Goal: Transaction & Acquisition: Purchase product/service

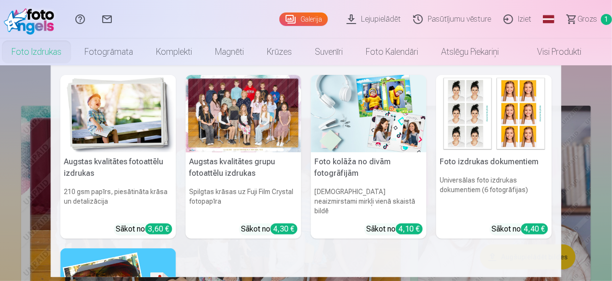
click at [45, 51] on link "Foto izdrukas" at bounding box center [36, 51] width 73 height 27
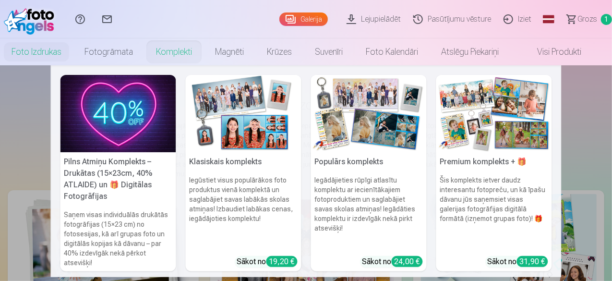
click at [180, 56] on link "Komplekti" at bounding box center [173, 51] width 59 height 27
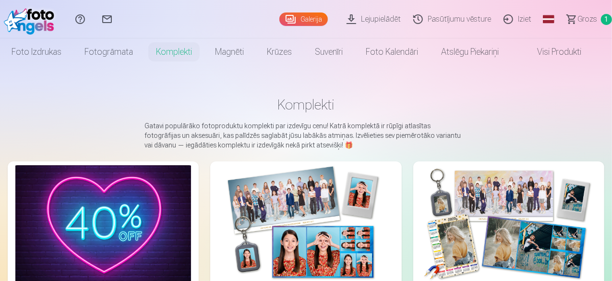
drag, startPoint x: 611, startPoint y: 24, endPoint x: 611, endPoint y: 68, distance: 44.1
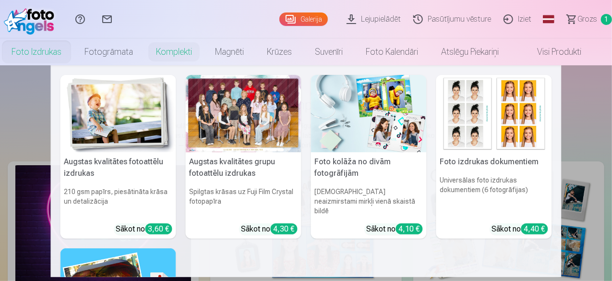
click at [53, 54] on link "Foto izdrukas" at bounding box center [36, 51] width 73 height 27
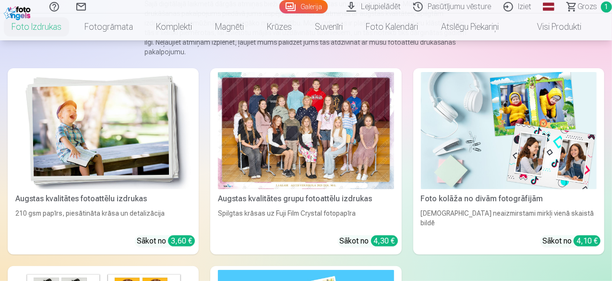
scroll to position [124, 0]
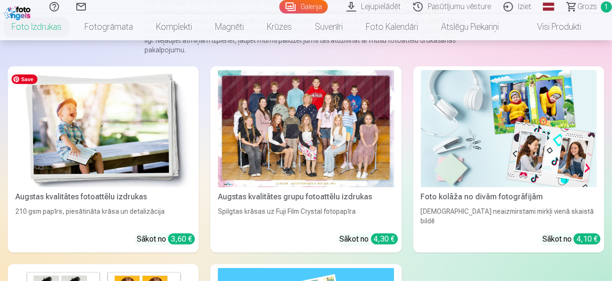
click at [87, 145] on img at bounding box center [103, 128] width 176 height 117
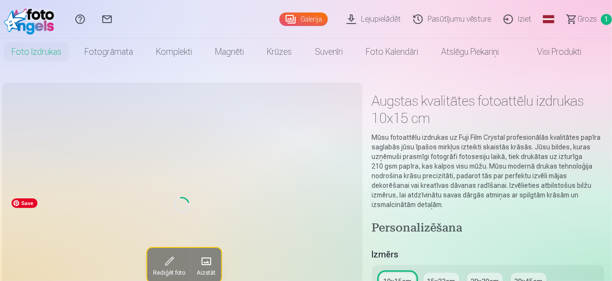
click at [87, 145] on div "Loading... Rediģēt foto Aizstāt" at bounding box center [182, 204] width 349 height 232
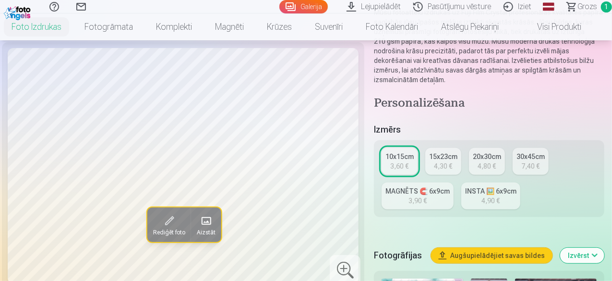
scroll to position [274, 0]
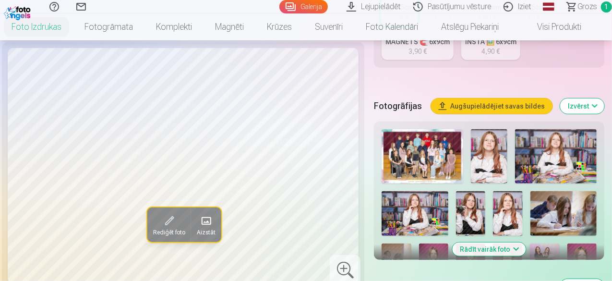
click at [515, 203] on img at bounding box center [508, 213] width 30 height 44
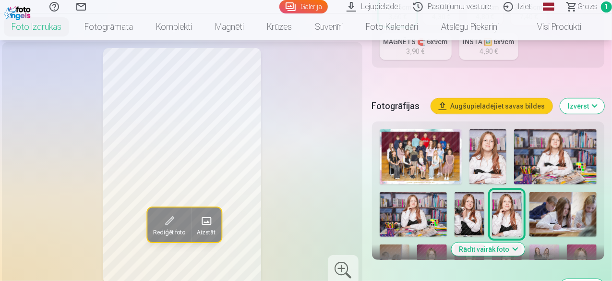
click at [476, 206] on img at bounding box center [469, 214] width 30 height 45
click at [433, 216] on img at bounding box center [412, 214] width 67 height 45
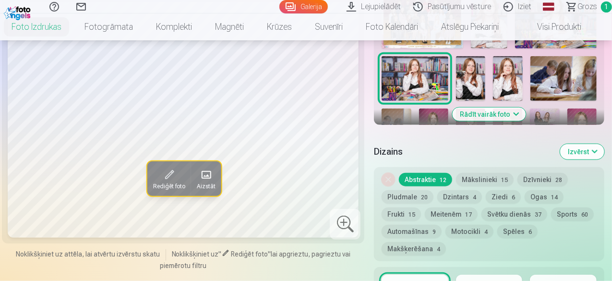
scroll to position [428, 0]
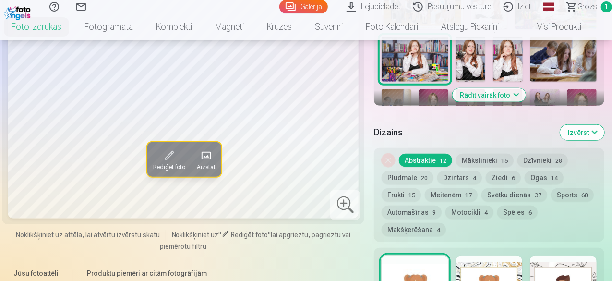
click at [610, 35] on nav "Foto izdrukas Augstas kvalitātes fotoattēlu izdrukas 210 gsm papīrs, piesātināt…" at bounding box center [306, 26] width 612 height 27
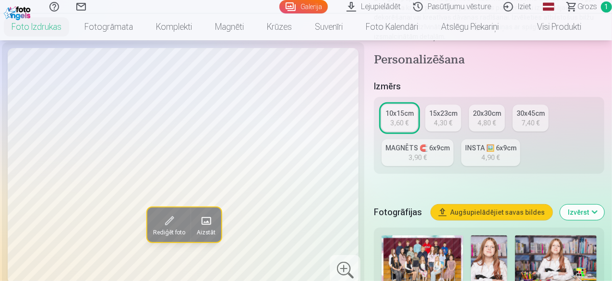
scroll to position [188, 0]
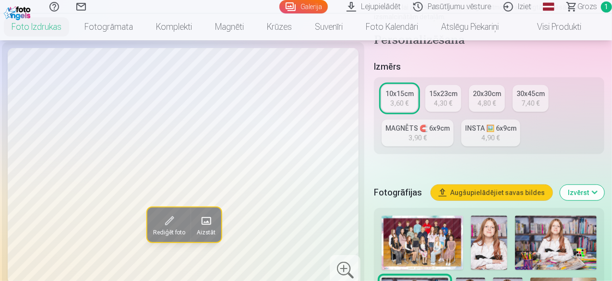
click at [393, 98] on div "3,60 €" at bounding box center [399, 103] width 18 height 10
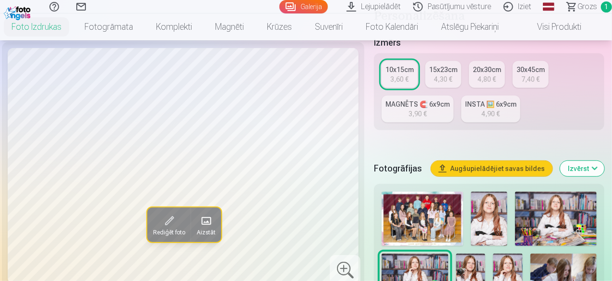
scroll to position [294, 0]
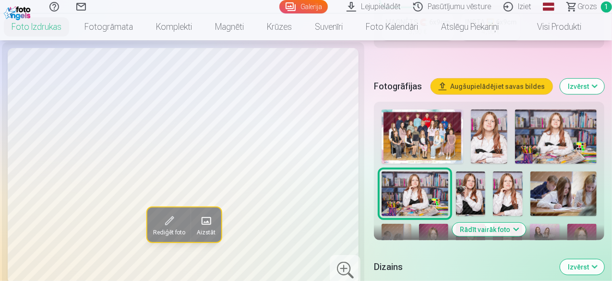
click at [481, 175] on img at bounding box center [471, 193] width 30 height 44
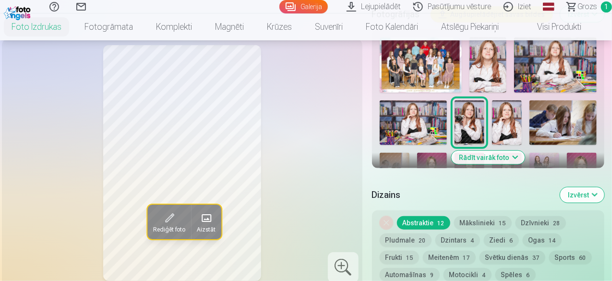
scroll to position [351, 0]
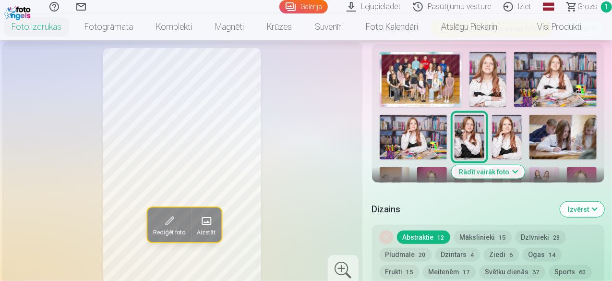
click at [524, 165] on button "Rādīt vairāk foto" at bounding box center [487, 171] width 73 height 13
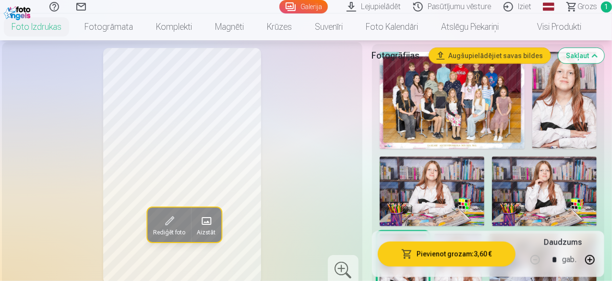
click at [559, 115] on img at bounding box center [564, 100] width 64 height 97
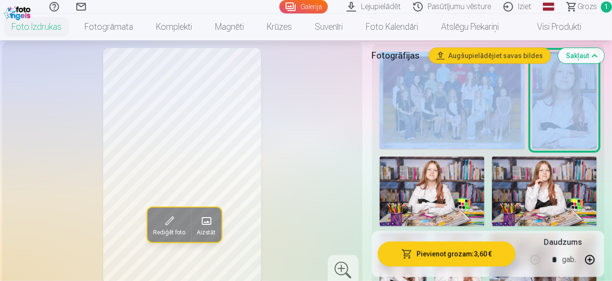
drag, startPoint x: 609, startPoint y: 40, endPoint x: 614, endPoint y: 58, distance: 18.3
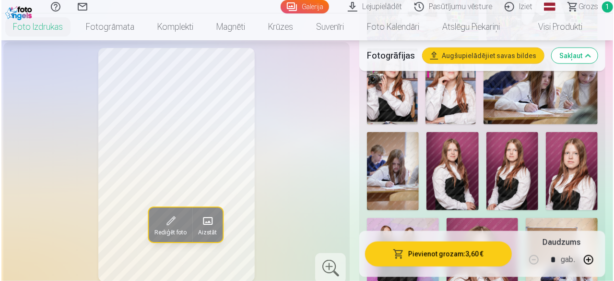
scroll to position [526, 0]
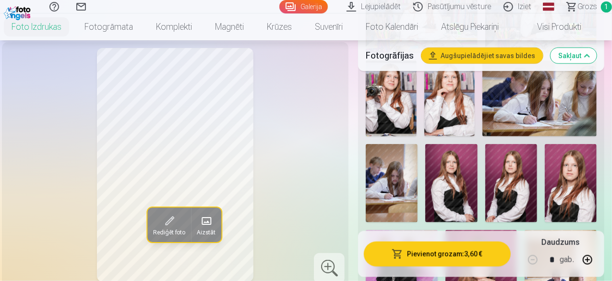
click at [577, 162] on img at bounding box center [570, 183] width 52 height 78
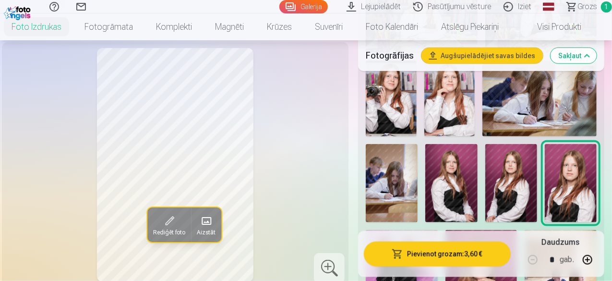
click at [452, 253] on button "Pievienot grozam : 3,60 €" at bounding box center [437, 253] width 147 height 25
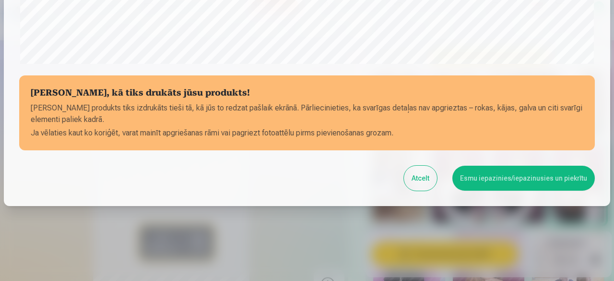
scroll to position [402, 0]
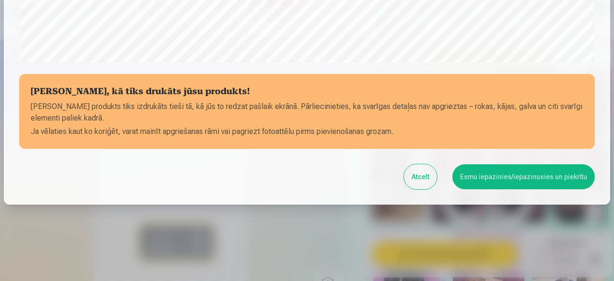
click at [516, 177] on button "Esmu iepazinies/iepazinusies un piekrītu" at bounding box center [523, 176] width 142 height 25
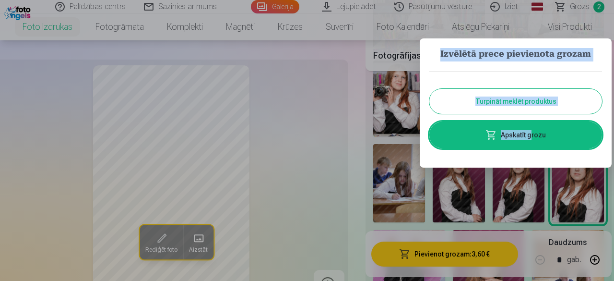
drag, startPoint x: 516, startPoint y: 177, endPoint x: 532, endPoint y: 167, distance: 18.4
click at [532, 167] on div at bounding box center [307, 140] width 614 height 281
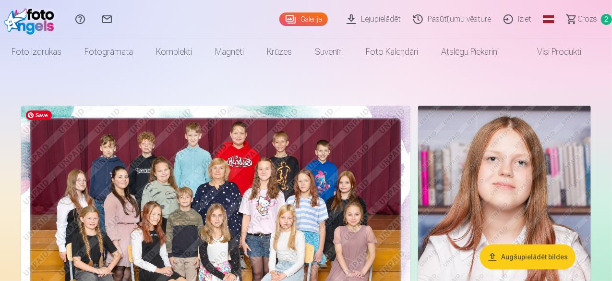
click at [244, 122] on img at bounding box center [215, 236] width 389 height 260
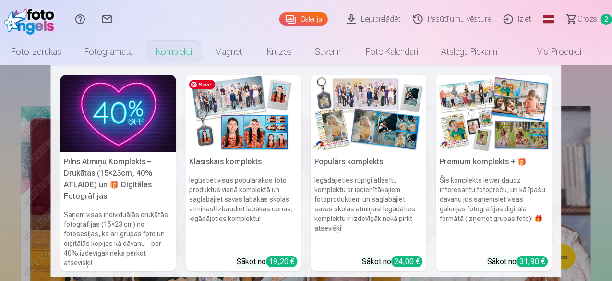
click at [266, 139] on img at bounding box center [244, 113] width 116 height 77
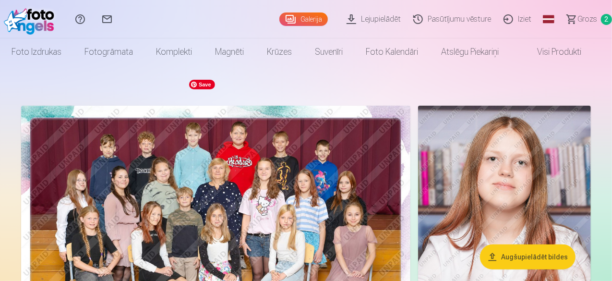
drag, startPoint x: 266, startPoint y: 139, endPoint x: 365, endPoint y: 89, distance: 111.1
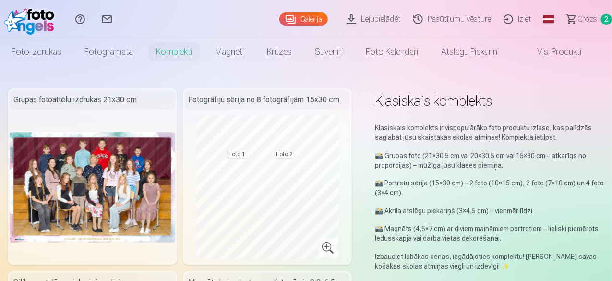
click at [577, 24] on span "Grozs" at bounding box center [587, 19] width 20 height 12
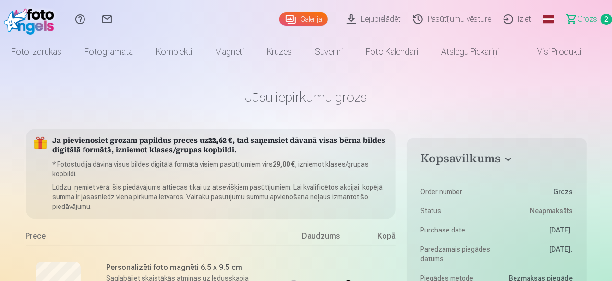
click at [577, 21] on span "Grozs" at bounding box center [587, 19] width 20 height 12
click at [581, 21] on span "Grozs" at bounding box center [587, 19] width 20 height 12
drag, startPoint x: 611, startPoint y: 16, endPoint x: 614, endPoint y: 46, distance: 29.8
click at [611, 46] on html "Palīdzības centrs Sazinies ar mums Galerija Lejupielādēt Pasūtījumu vēsture Izi…" at bounding box center [306, 140] width 612 height 281
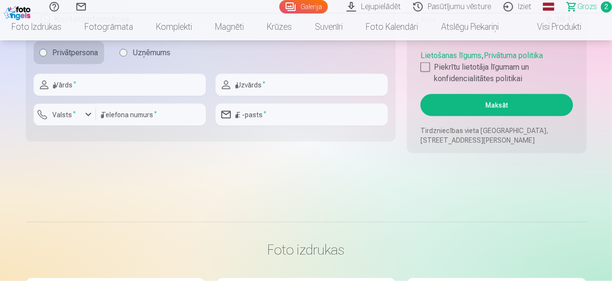
scroll to position [682, 0]
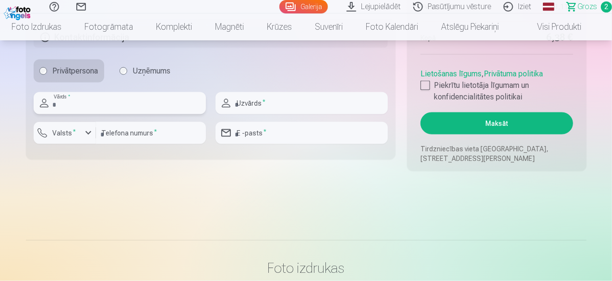
click at [188, 104] on input "text" at bounding box center [120, 103] width 172 height 22
type input "*******"
click at [266, 98] on input "text" at bounding box center [301, 103] width 172 height 22
type input "****"
click at [89, 132] on div "button" at bounding box center [89, 133] width 12 height 12
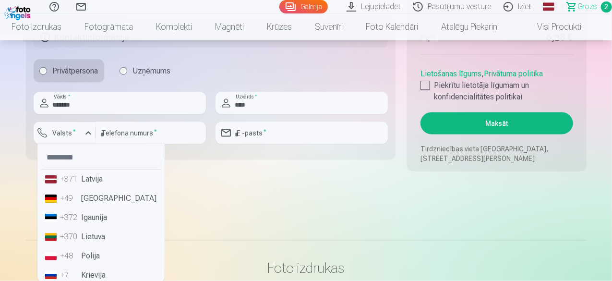
click at [92, 181] on li "+371 Latvija" at bounding box center [100, 178] width 119 height 19
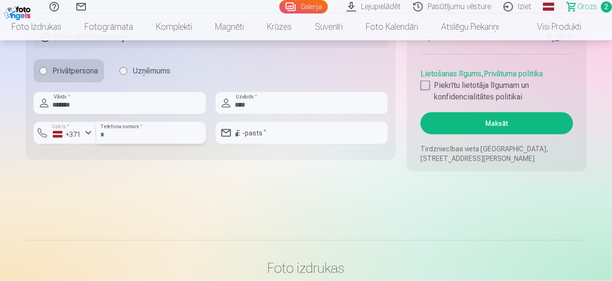
click at [108, 132] on input "number" at bounding box center [151, 133] width 110 height 22
click at [265, 132] on input "email" at bounding box center [301, 133] width 172 height 22
type input "**********"
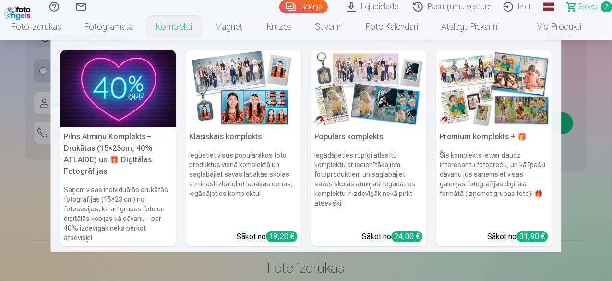
click at [38, 140] on nav "Pilns Atmiņu Komplekts – Drukātas (15×23cm, 40% ATLAIDE) un 🎁 Digitālas Fotogrā…" at bounding box center [306, 146] width 612 height 212
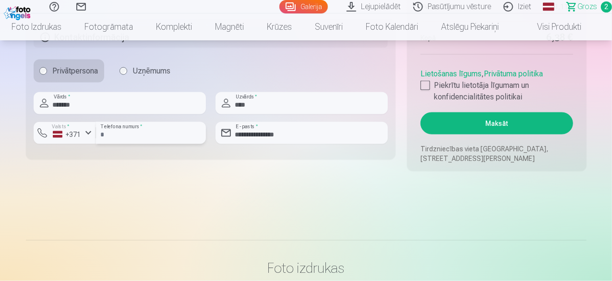
click at [118, 134] on input "number" at bounding box center [151, 133] width 110 height 22
type input "********"
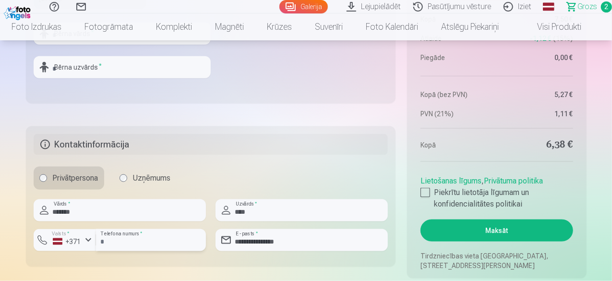
scroll to position [556, 0]
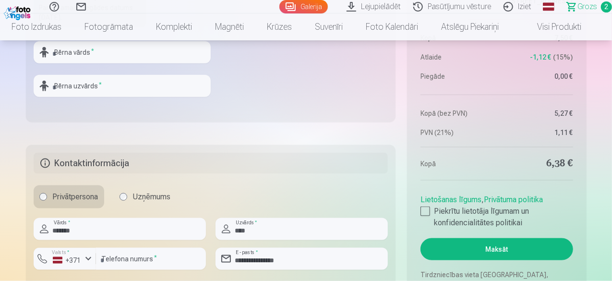
click at [509, 249] on button "Maksāt" at bounding box center [496, 249] width 152 height 22
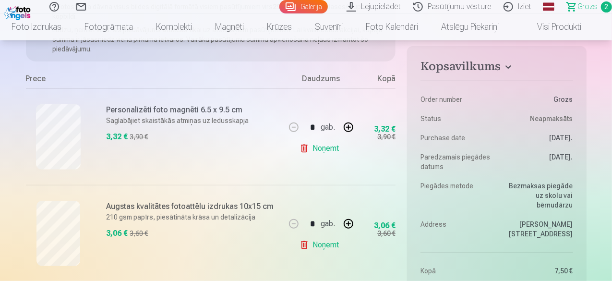
scroll to position [176, 0]
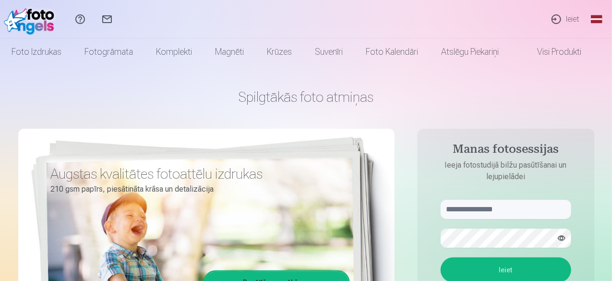
click at [462, 223] on form "Ieiet Aizmirsāt paroli ? Fotosesija bez paroles ? Pierakstieties ar selfiju" at bounding box center [506, 271] width 150 height 142
click at [478, 210] on input "text" at bounding box center [505, 209] width 130 height 19
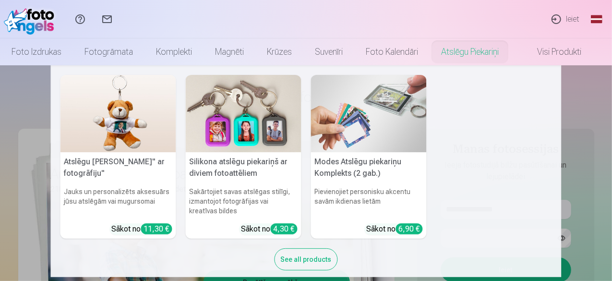
click at [565, 206] on nav "Atslēgu piekariņš Lācītis" ar fotogrāfiju" Jauks un personalizēts aksesuārs jūs…" at bounding box center [306, 171] width 612 height 212
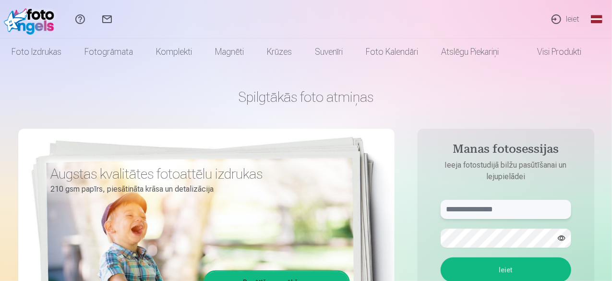
click at [496, 207] on input "text" at bounding box center [505, 209] width 130 height 19
type input "**********"
click at [500, 264] on button "Ieiet" at bounding box center [505, 269] width 130 height 25
click at [562, 237] on button "button" at bounding box center [561, 238] width 18 height 18
click at [475, 270] on button "Ieiet" at bounding box center [505, 269] width 130 height 25
